Goal: Book appointment/travel/reservation

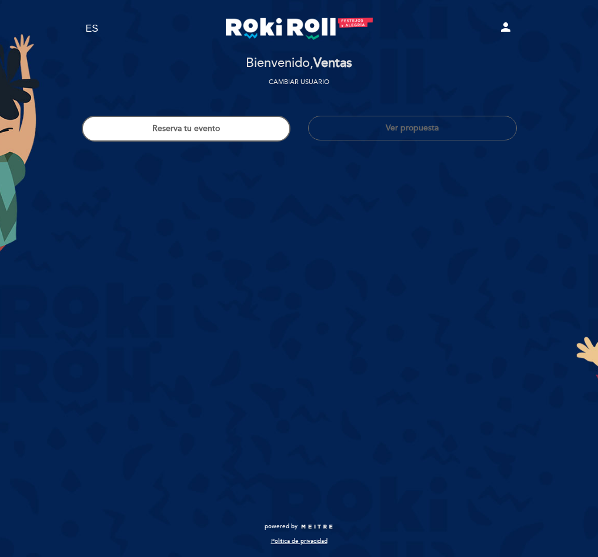
select select "es"
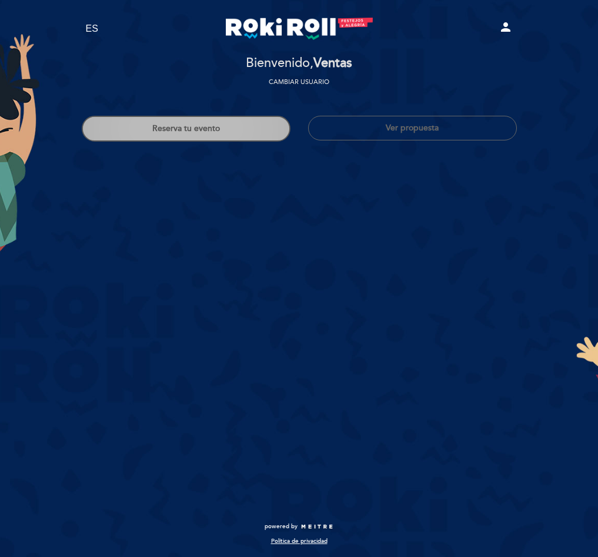
click at [191, 132] on button "Reserva tu evento" at bounding box center [186, 129] width 209 height 26
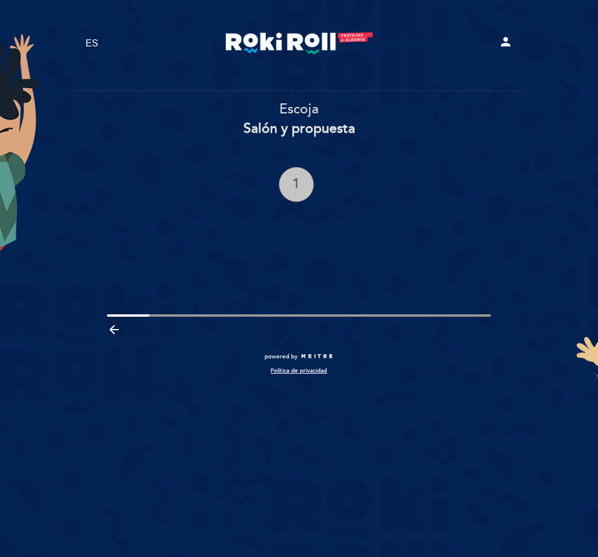
click at [307, 191] on div "1" at bounding box center [296, 184] width 35 height 35
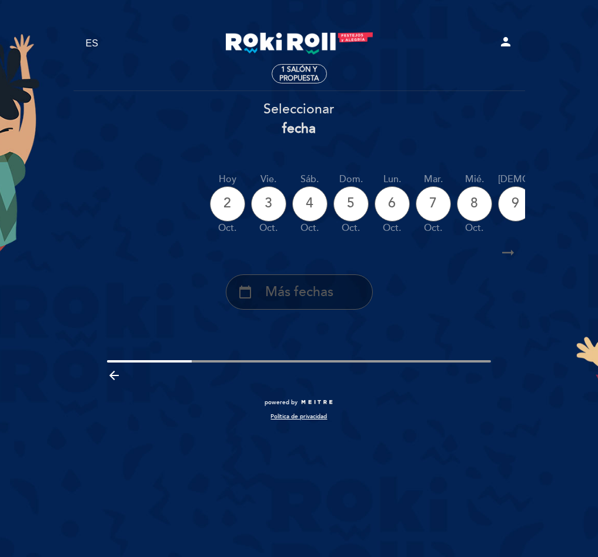
click at [283, 302] on span "Más fechas" at bounding box center [299, 292] width 68 height 19
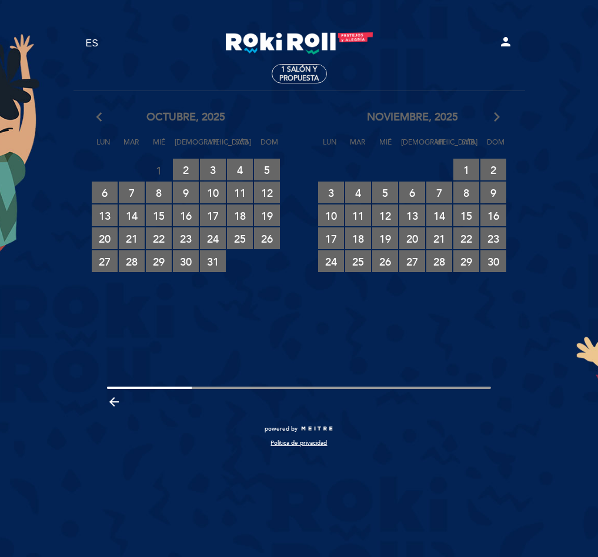
click at [497, 111] on icon "arrow_forward_ios" at bounding box center [496, 117] width 11 height 15
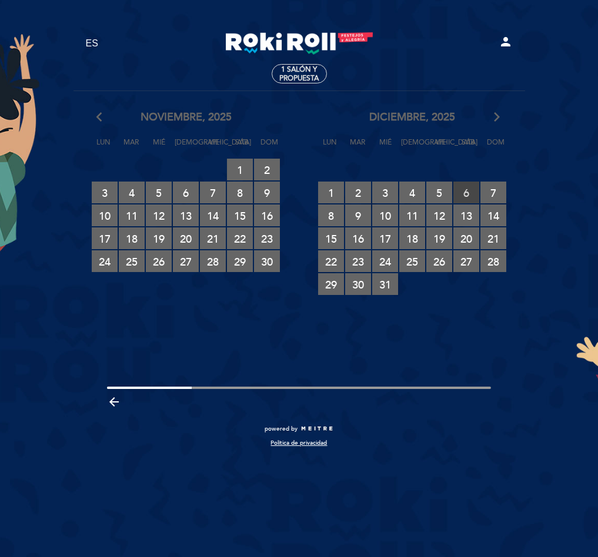
click at [464, 192] on span "6 RESERVAS DISPONIBLES" at bounding box center [466, 193] width 26 height 22
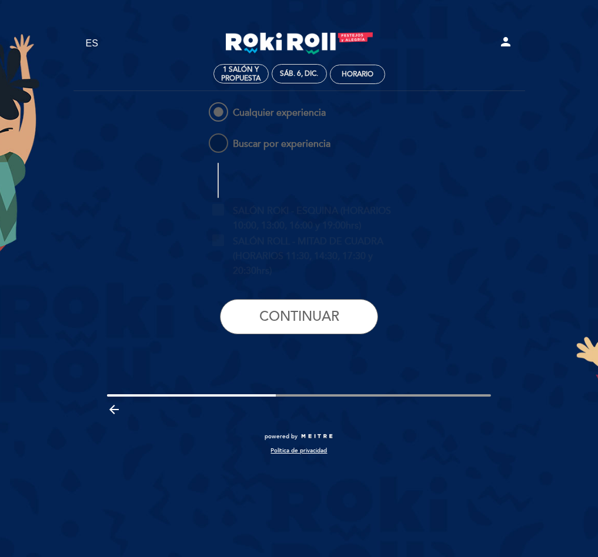
click at [274, 138] on span "Buscar por experiencia" at bounding box center [268, 138] width 124 height 15
click at [202, 138] on input "Buscar por experiencia" at bounding box center [199, 135] width 8 height 8
radio input "false"
radio input "true"
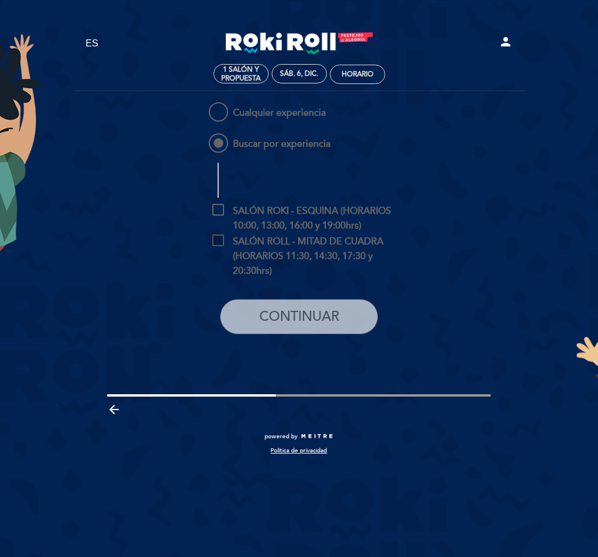
drag, startPoint x: 324, startPoint y: 210, endPoint x: 334, endPoint y: 246, distance: 37.1
click at [325, 210] on span "SALÓN ROKI - ESQUINA (HORARIOS 10:00, 13:00, 16:00 y 19:00hrs)" at bounding box center [307, 211] width 191 height 15
click at [220, 210] on input "SALÓN ROKI - ESQUINA (HORARIOS 10:00, 13:00, 16:00 y 19:00hrs)" at bounding box center [216, 208] width 8 height 8
checkbox input "true"
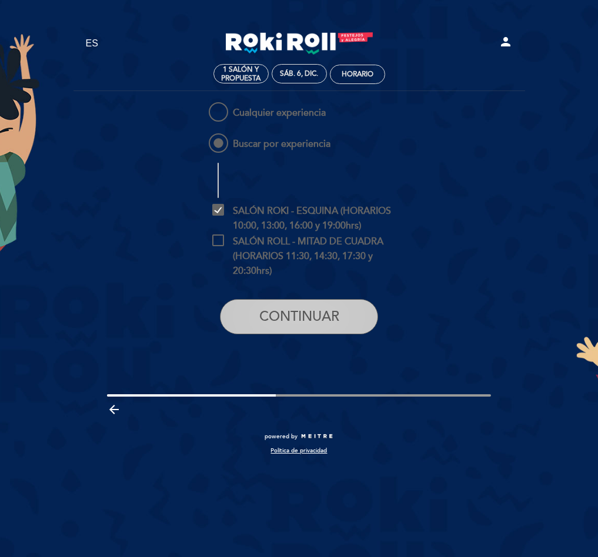
click at [346, 311] on button "CONTINUAR" at bounding box center [299, 316] width 158 height 35
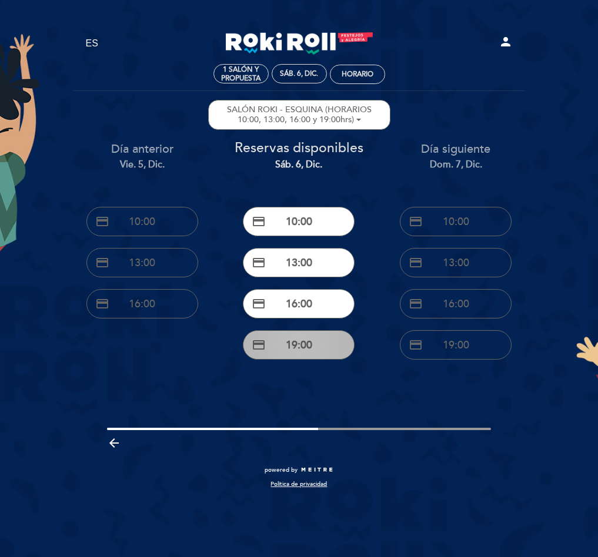
click at [340, 342] on button "credit_card 19:00" at bounding box center [299, 344] width 112 height 29
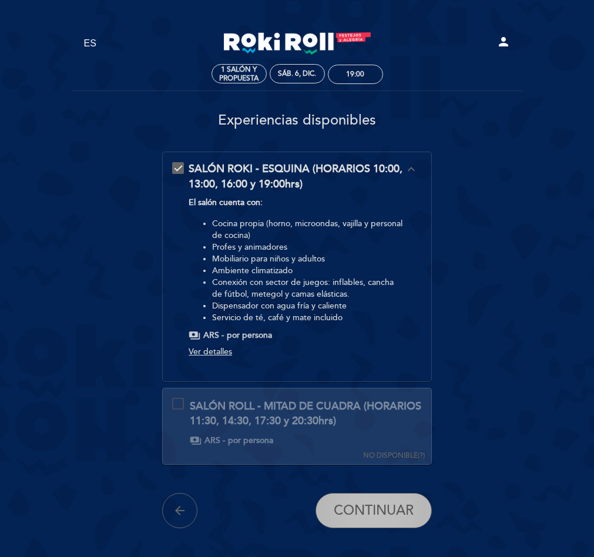
click at [411, 505] on span "CONTINUAR" at bounding box center [374, 510] width 80 height 16
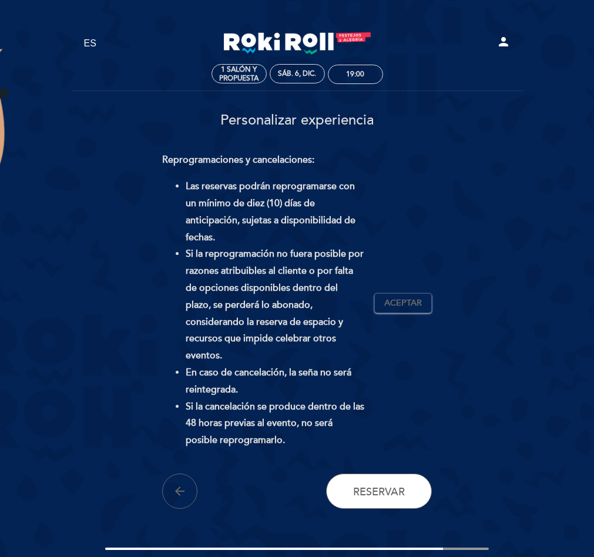
click at [399, 277] on div "Reprogramaciones y cancelaciones: Las reservas podrán reprogramarse con un míni…" at bounding box center [297, 303] width 270 height 303
click at [402, 297] on span "Aceptar" at bounding box center [403, 303] width 38 height 12
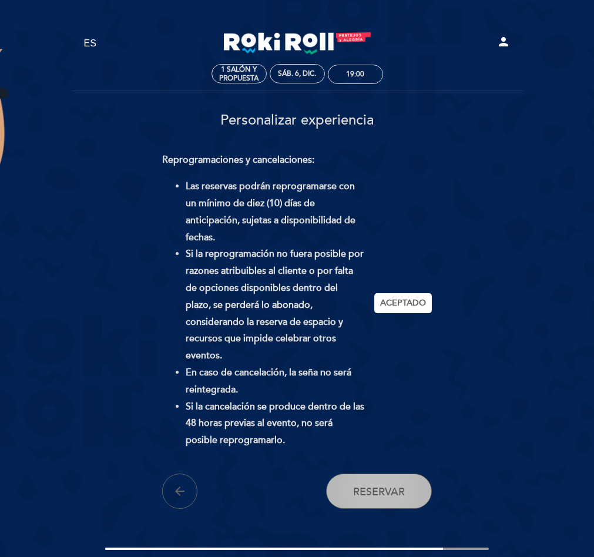
click at [348, 474] on button "Reservar" at bounding box center [379, 491] width 106 height 35
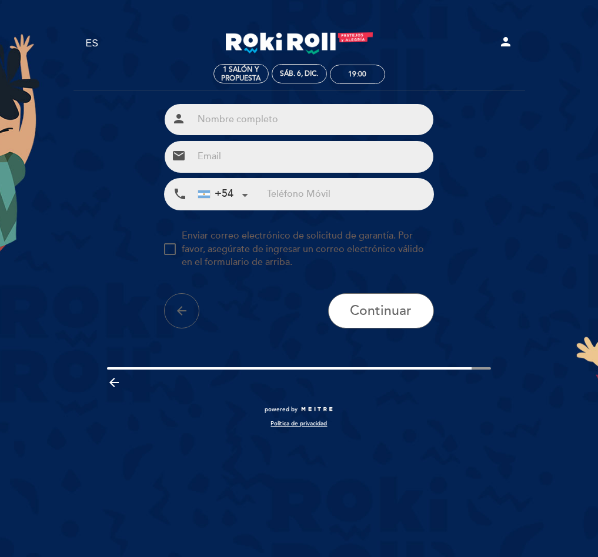
click at [304, 108] on input "text" at bounding box center [313, 119] width 240 height 31
paste input "[PERSON_NAME]"
type input "[PERSON_NAME]"
click at [304, 150] on input "email" at bounding box center [313, 156] width 240 height 31
paste input "[EMAIL_ADDRESS][DOMAIN_NAME]"
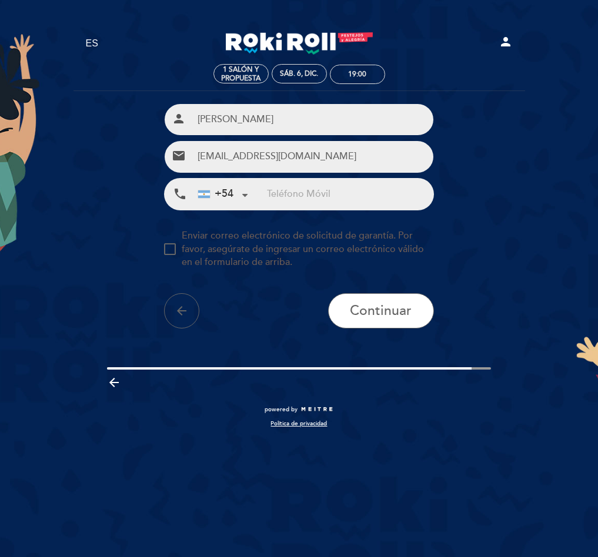
type input "[EMAIL_ADDRESS][DOMAIN_NAME]"
click at [344, 198] on input "tel" at bounding box center [350, 194] width 166 height 31
type input "v"
paste input "[PHONE_NUMBER]"
type input "[PHONE_NUMBER]"
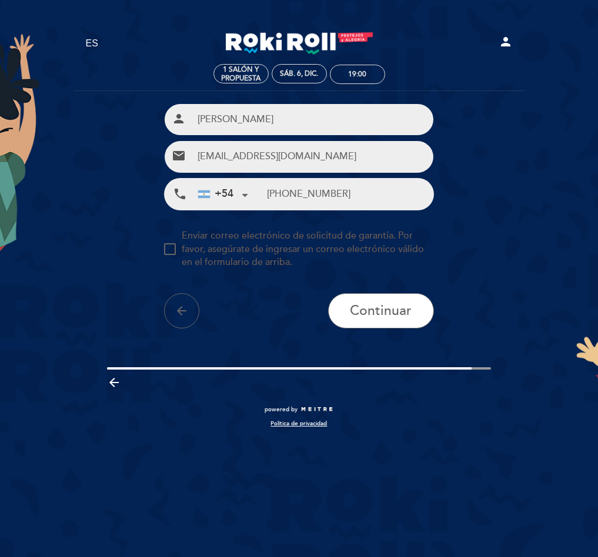
click at [164, 293] on button "arrow_back" at bounding box center [181, 310] width 35 height 35
